Goal: Task Accomplishment & Management: Use online tool/utility

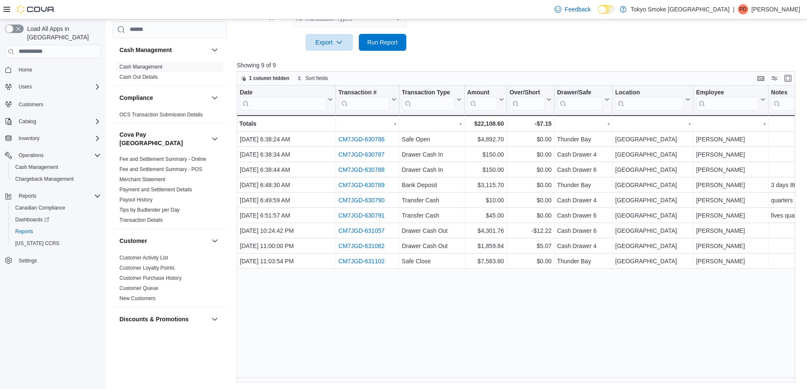
scroll to position [624, 0]
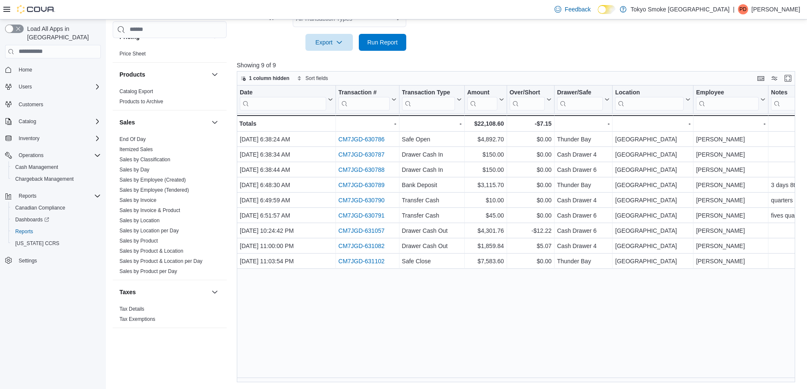
drag, startPoint x: 139, startPoint y: 213, endPoint x: 462, endPoint y: 21, distance: 375.3
click at [139, 218] on link "Sales by Location" at bounding box center [140, 221] width 40 height 6
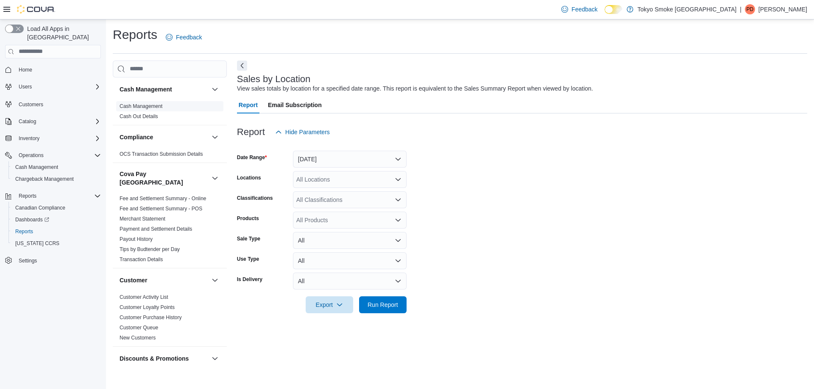
click at [150, 108] on link "Cash Management" at bounding box center [141, 106] width 43 height 6
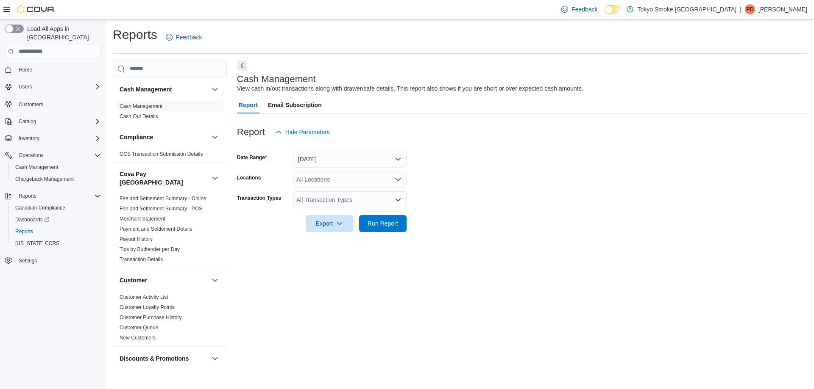
click at [329, 178] on div "All Locations" at bounding box center [350, 179] width 114 height 17
type input "******"
click at [337, 193] on span "Thunder Bay [PERSON_NAME]" at bounding box center [357, 194] width 84 height 8
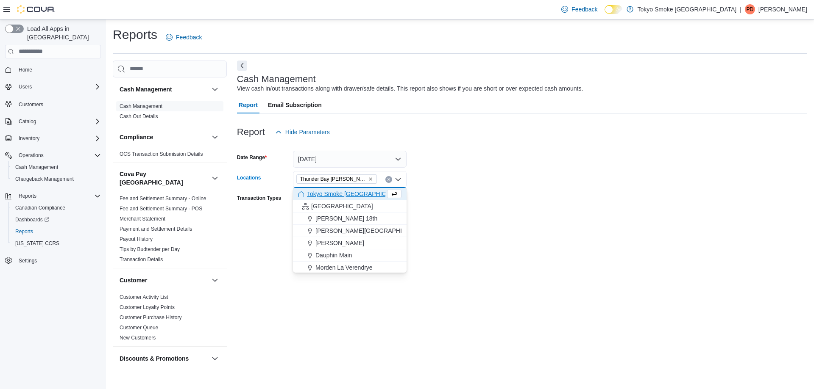
click at [519, 187] on form "Date Range [DATE] Locations [GEOGRAPHIC_DATA] [PERSON_NAME] Combo box. Selected…" at bounding box center [522, 187] width 570 height 92
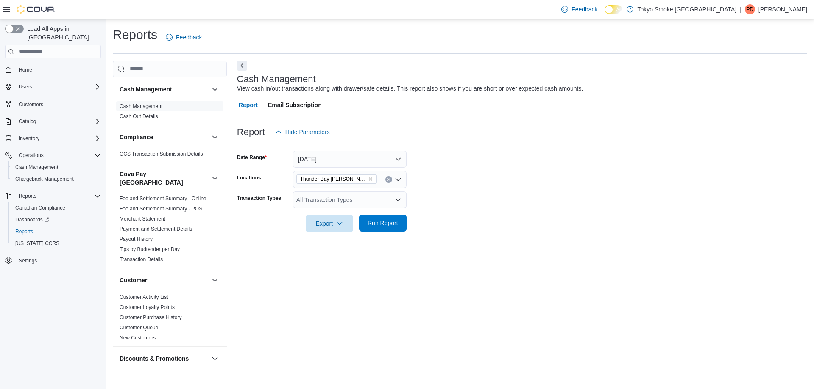
click at [381, 220] on span "Run Report" at bounding box center [382, 223] width 31 height 8
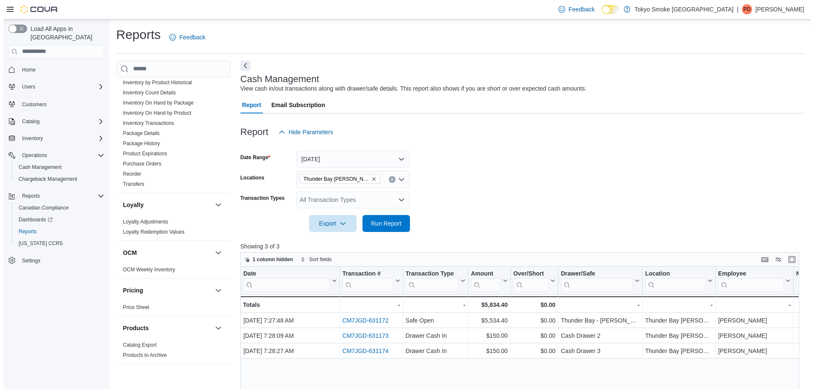
scroll to position [624, 0]
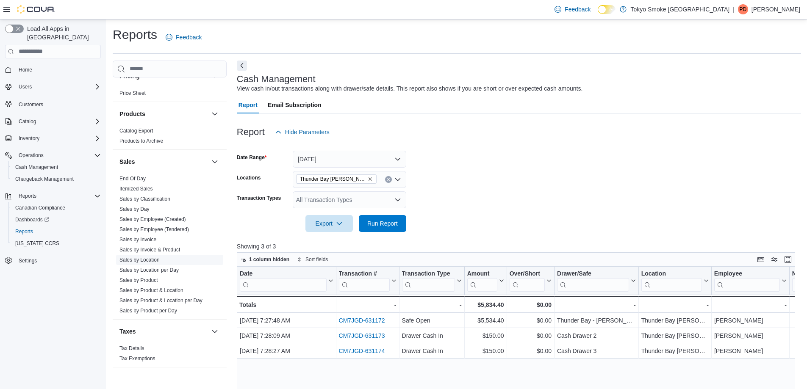
click at [150, 257] on link "Sales by Location" at bounding box center [140, 260] width 40 height 6
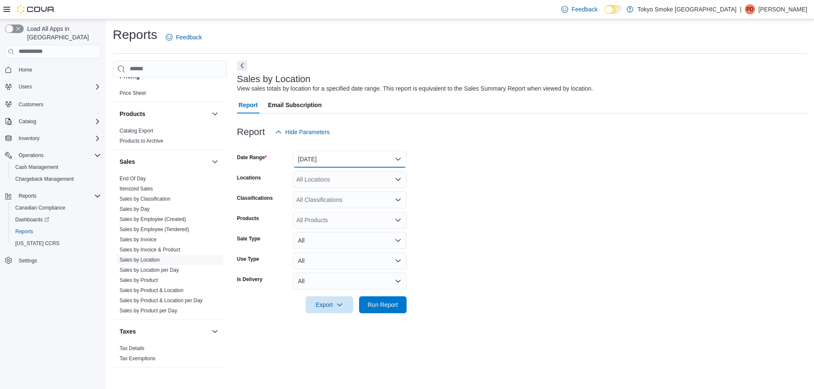
click at [322, 161] on button "[DATE]" at bounding box center [350, 159] width 114 height 17
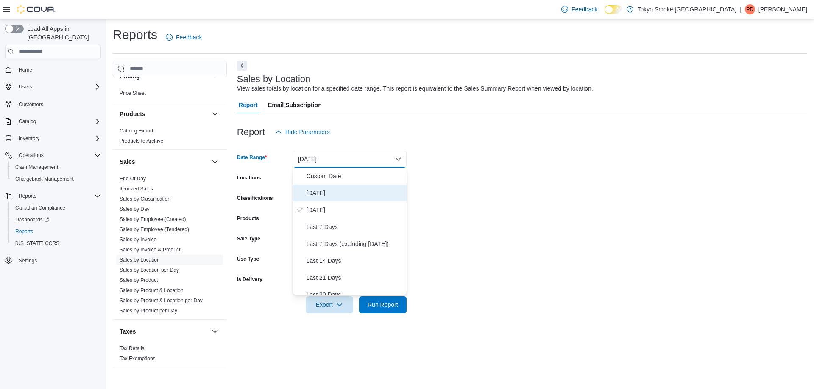
click at [318, 197] on span "[DATE]" at bounding box center [354, 193] width 97 height 10
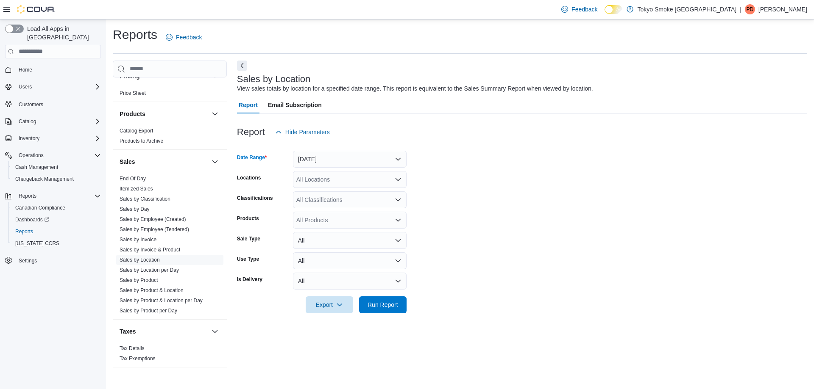
click at [315, 180] on div "All Locations" at bounding box center [350, 179] width 114 height 17
type input "***"
click at [322, 192] on span "[GEOGRAPHIC_DATA]" at bounding box center [346, 194] width 62 height 8
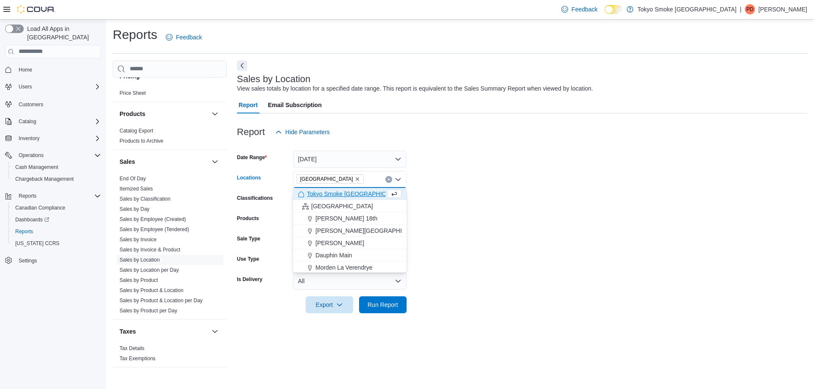
click at [358, 178] on icon "Remove Thunder Bay Memorial from selection in this group" at bounding box center [357, 179] width 3 height 3
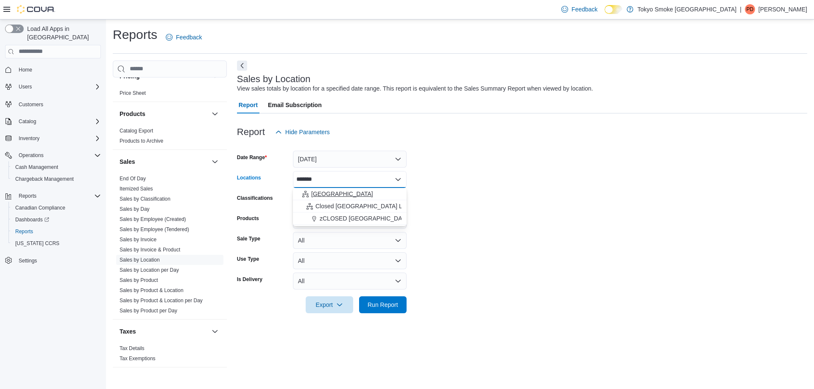
type input "*******"
click at [331, 196] on div "[GEOGRAPHIC_DATA]" at bounding box center [349, 194] width 103 height 8
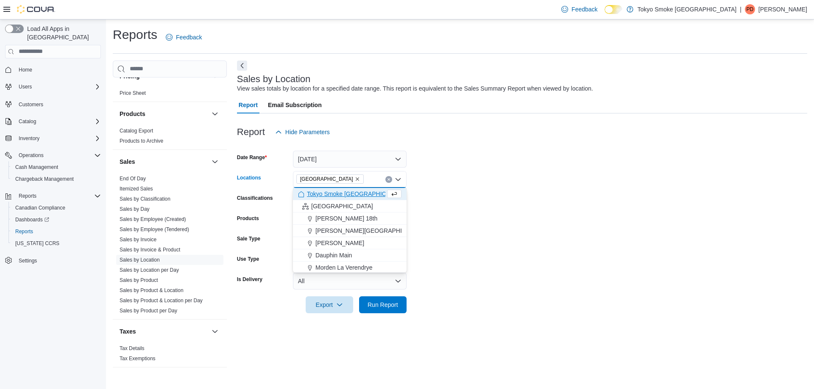
click at [488, 174] on form "Date Range [DATE] Locations [GEOGRAPHIC_DATA] Combo box. Selected. [GEOGRAPHIC_…" at bounding box center [522, 227] width 570 height 173
